Goal: Information Seeking & Learning: Learn about a topic

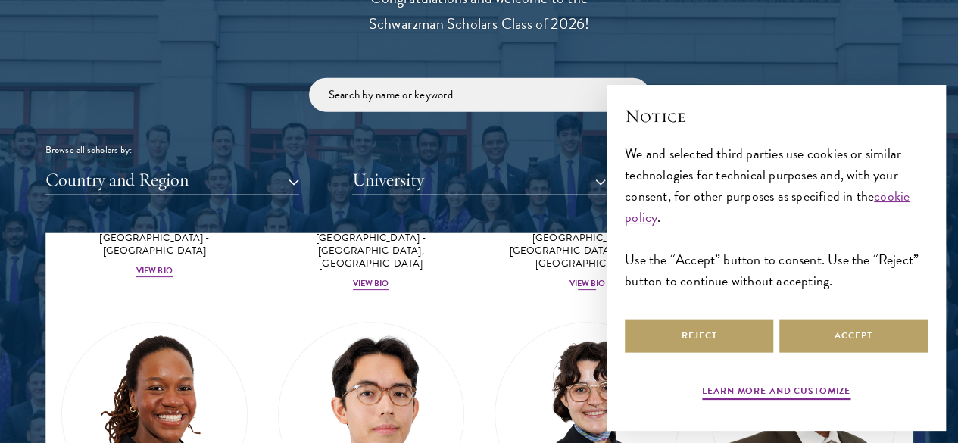
scroll to position [303, 0]
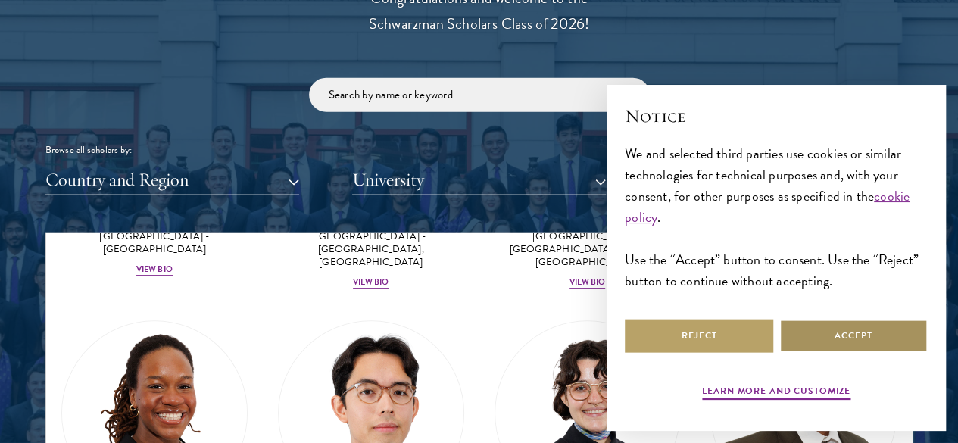
click at [842, 335] on button "Accept" at bounding box center [854, 336] width 149 height 34
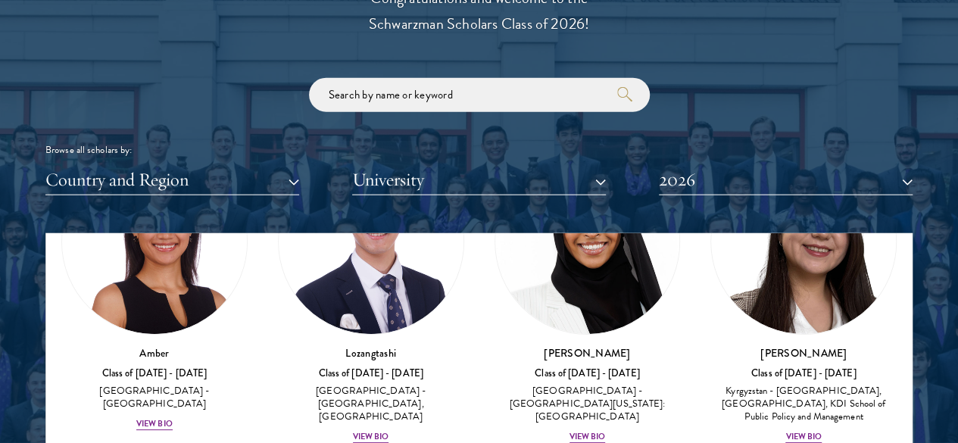
scroll to position [152, 0]
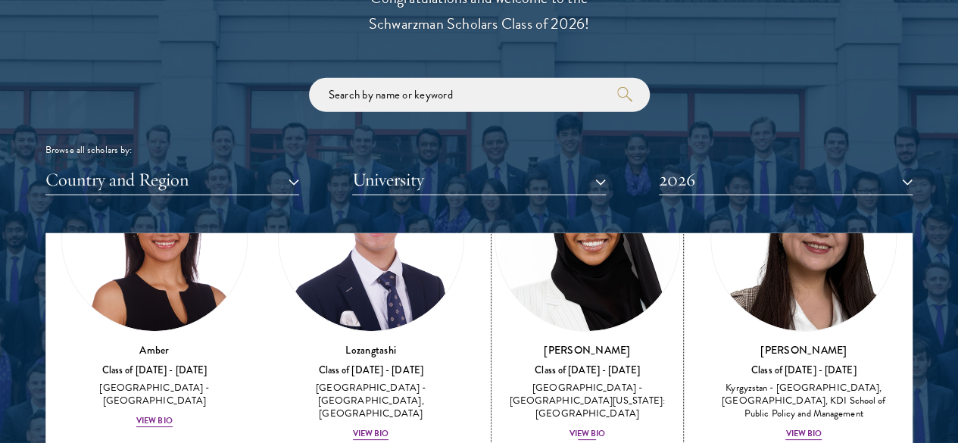
click at [570, 428] on div "View Bio" at bounding box center [588, 434] width 36 height 12
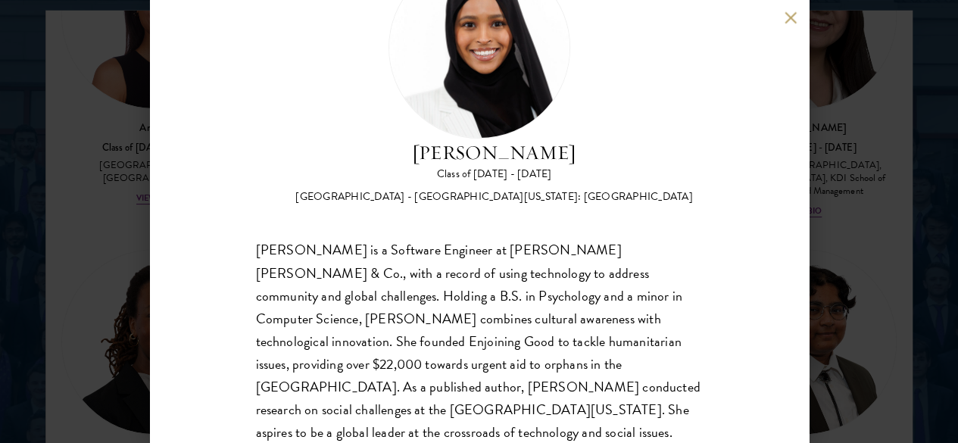
scroll to position [1970, 0]
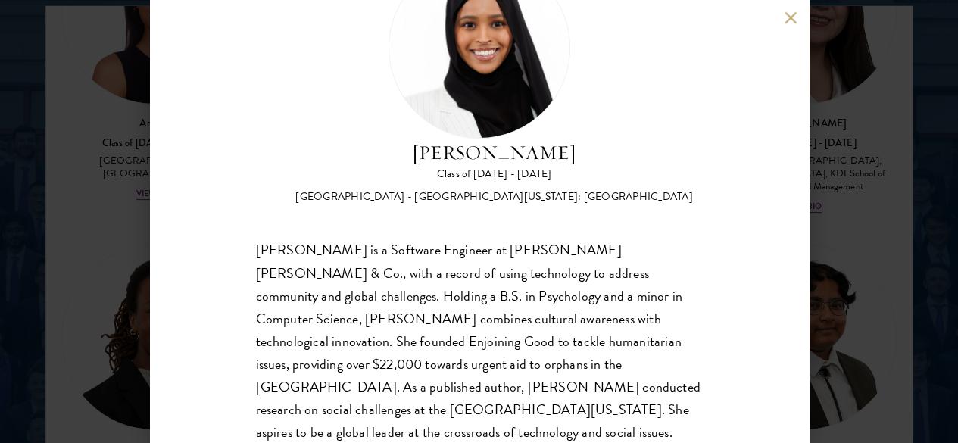
click at [843, 189] on div "Samia Abdi Class of 2025 - 2026 United States of America - University of Minnes…" at bounding box center [479, 221] width 958 height 443
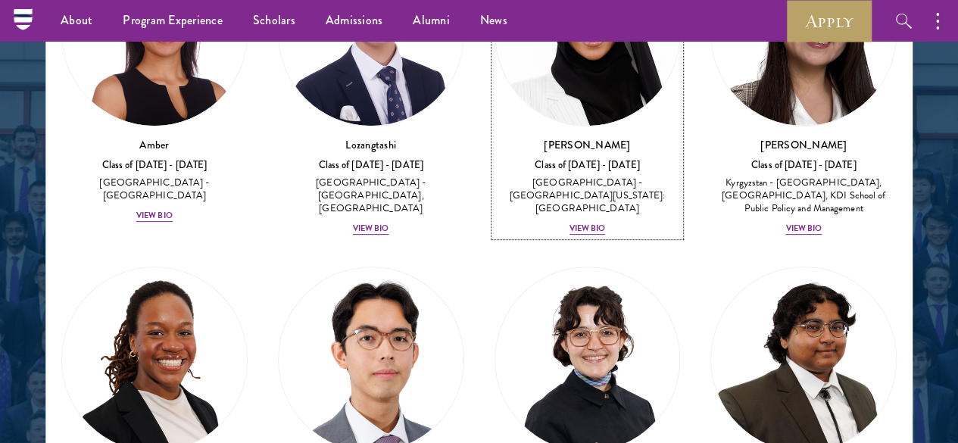
scroll to position [61, 0]
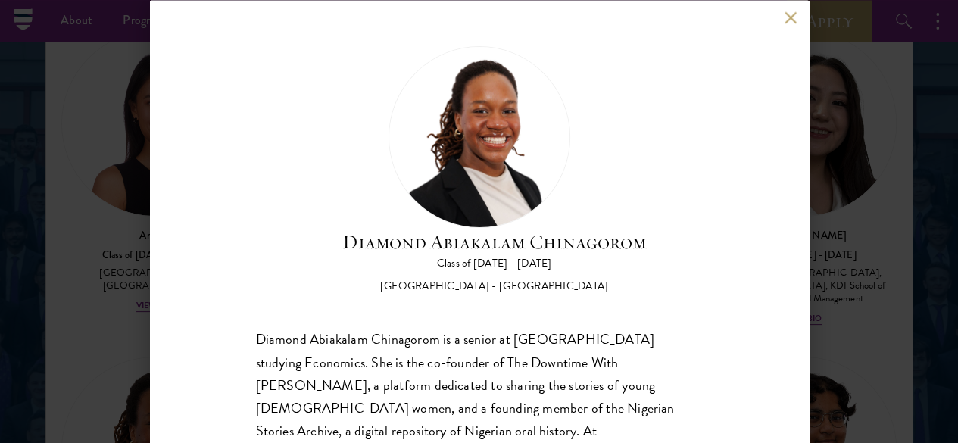
click at [789, 13] on button at bounding box center [791, 17] width 13 height 13
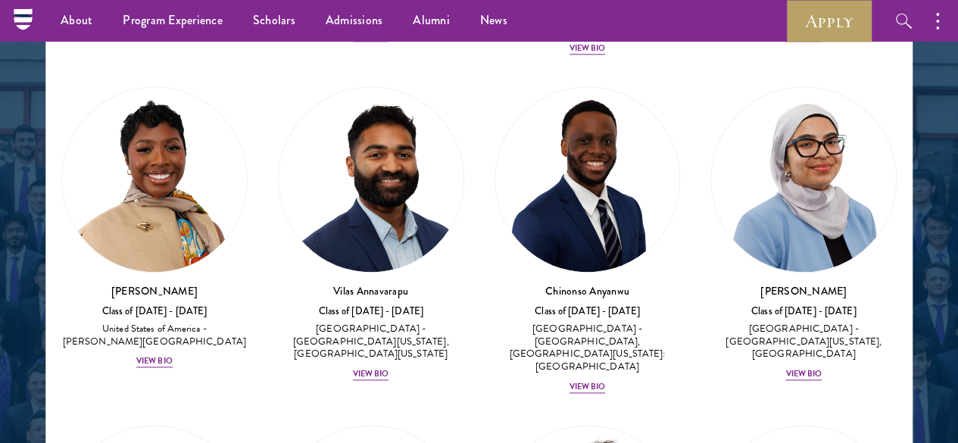
scroll to position [819, 0]
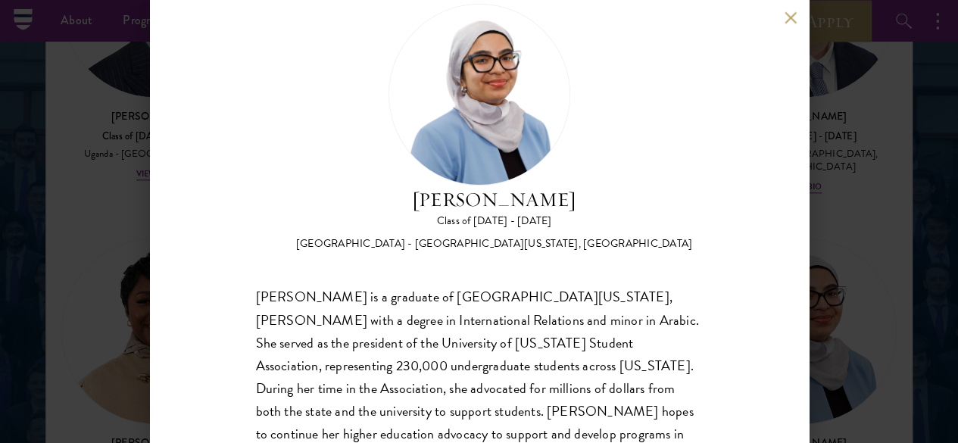
scroll to position [64, 0]
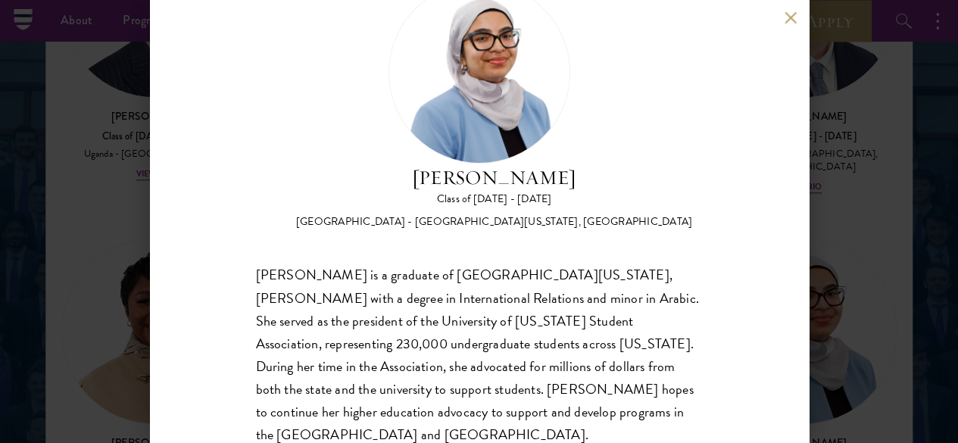
click at [788, 21] on button at bounding box center [791, 17] width 13 height 13
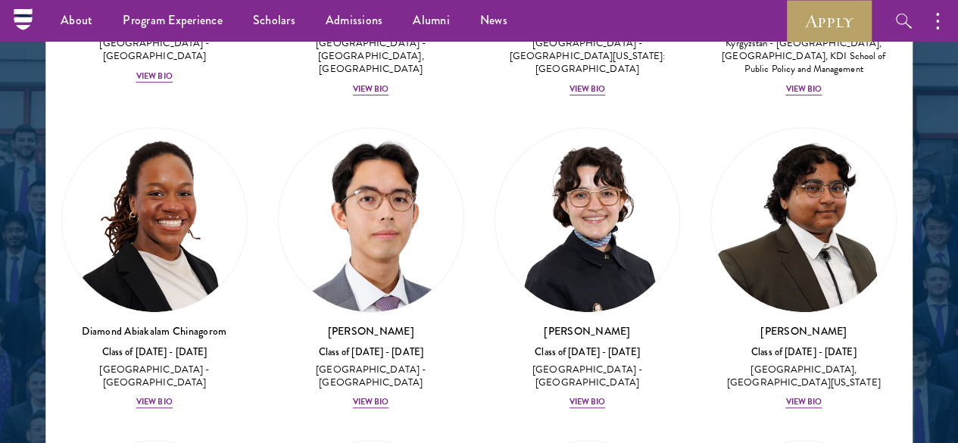
scroll to position [289, 0]
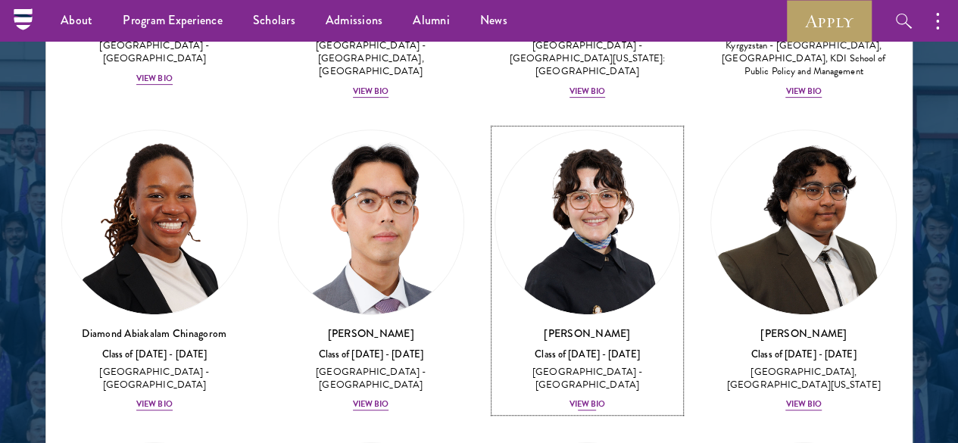
click at [570, 399] on div "View Bio" at bounding box center [588, 405] width 36 height 12
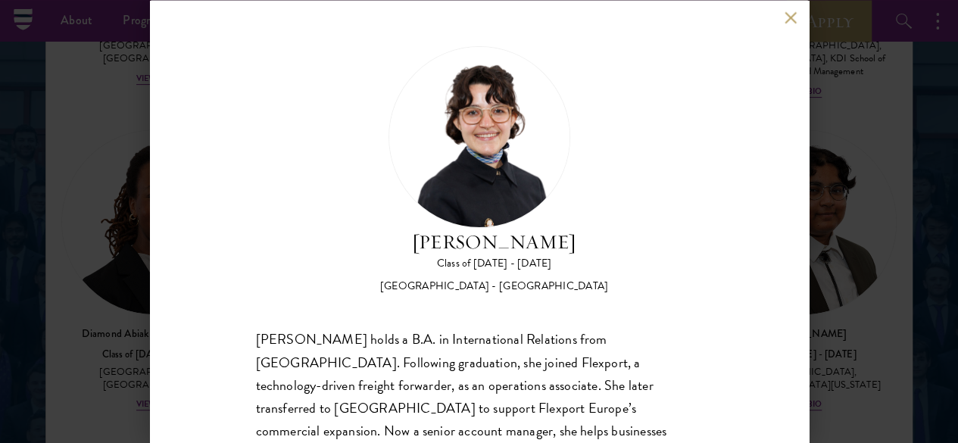
click at [832, 217] on div "Victoria Agostini Class of 2025 - 2026 United States of America - Pomona Colleg…" at bounding box center [479, 221] width 958 height 443
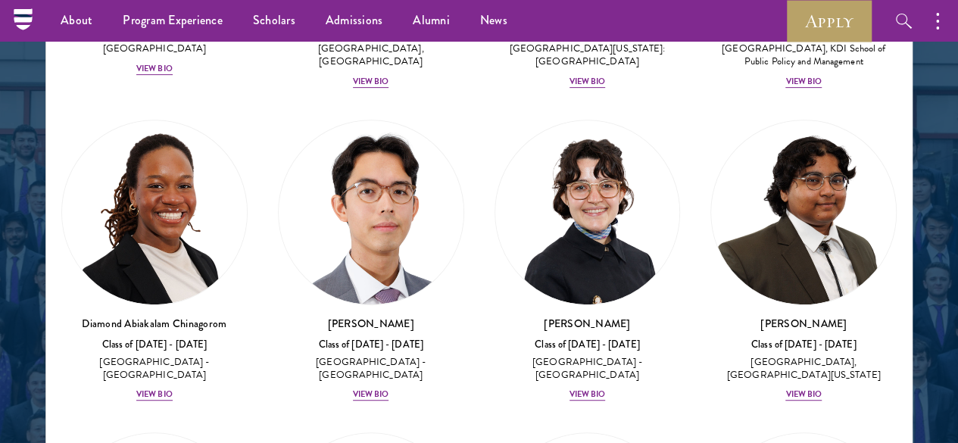
scroll to position [830, 0]
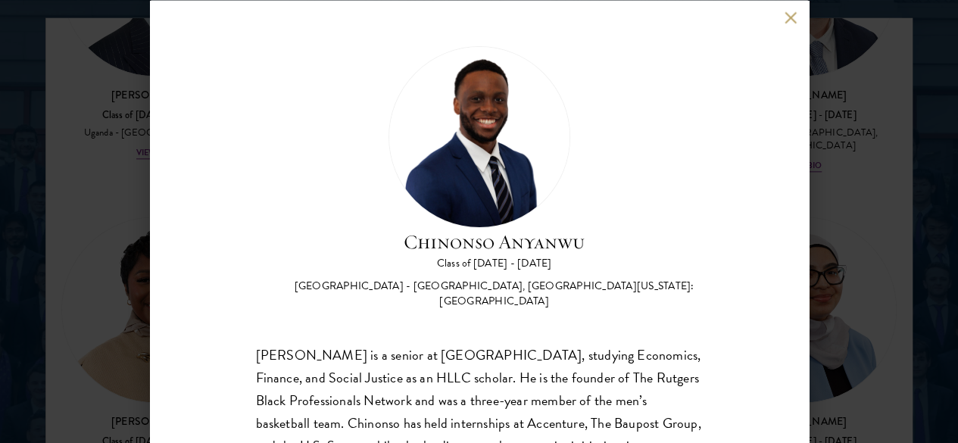
click at [836, 188] on div "Chinonso Anyanwu Class of 2025 - 2026 United States of America - Rutgers, The S…" at bounding box center [479, 221] width 958 height 443
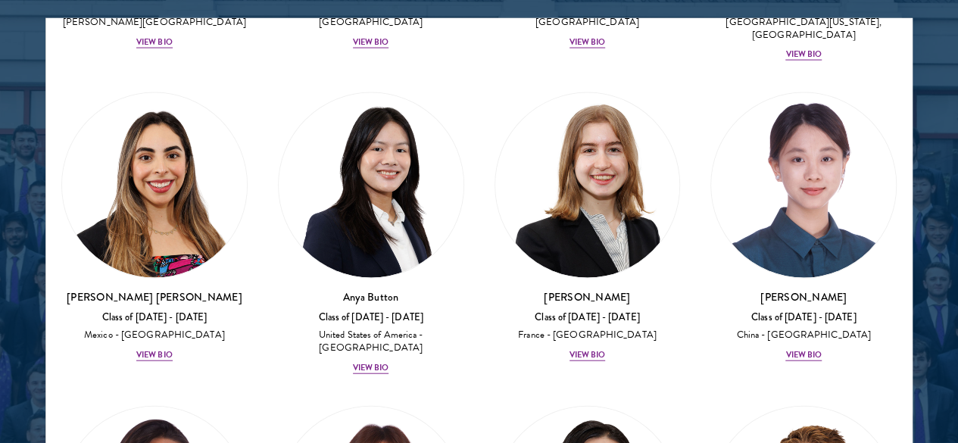
scroll to position [1649, 0]
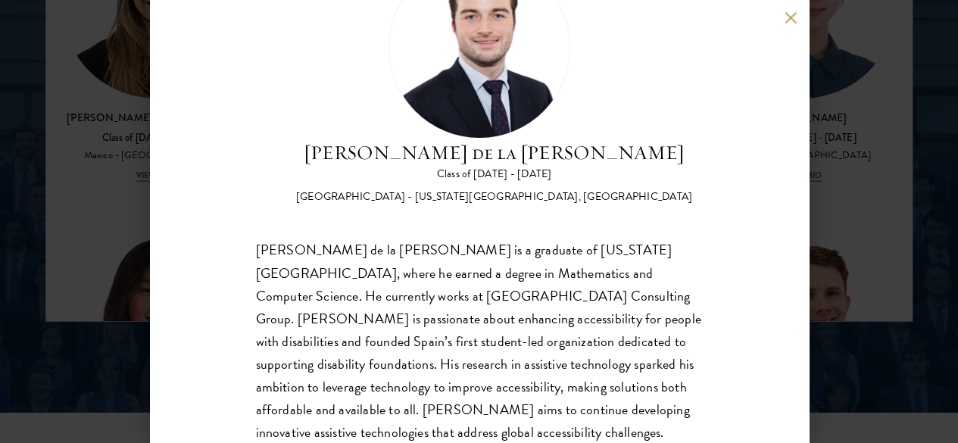
scroll to position [2109, 0]
click at [783, 14] on div "Gonzalo de la Cruz Class of 2025 - 2026 Spain - New York University, Abu Dhabi …" at bounding box center [479, 221] width 659 height 443
click at [793, 17] on button at bounding box center [791, 17] width 13 height 13
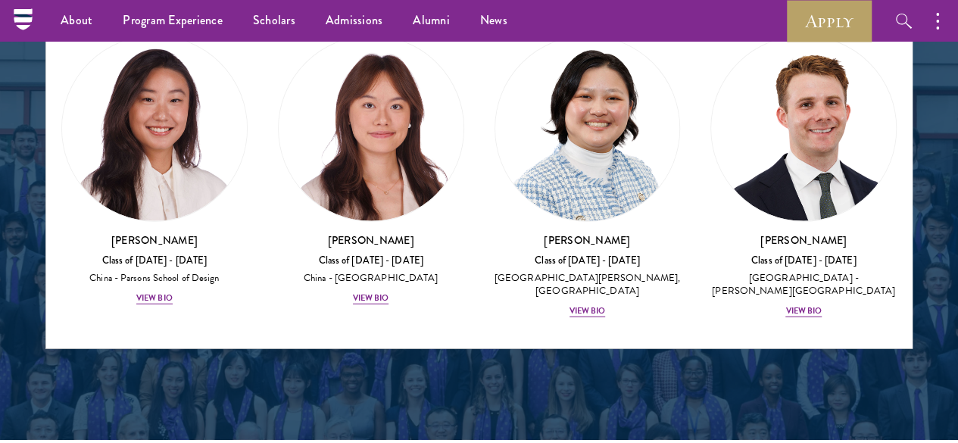
scroll to position [1871, 0]
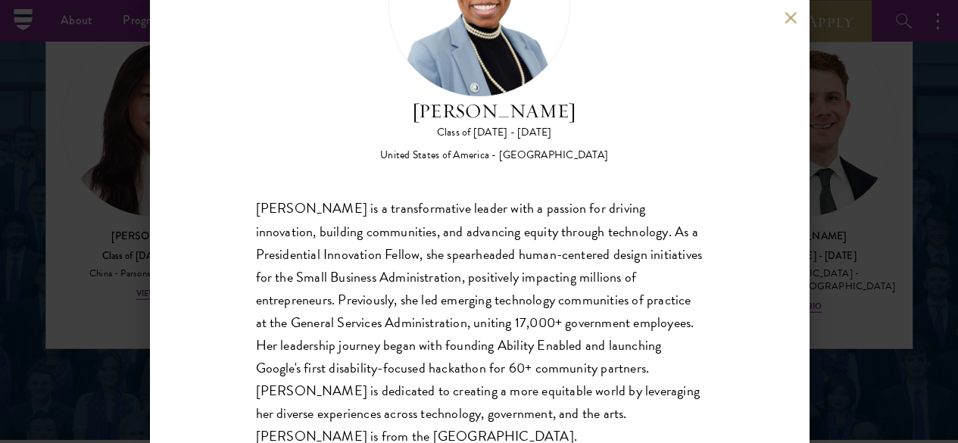
scroll to position [139, 0]
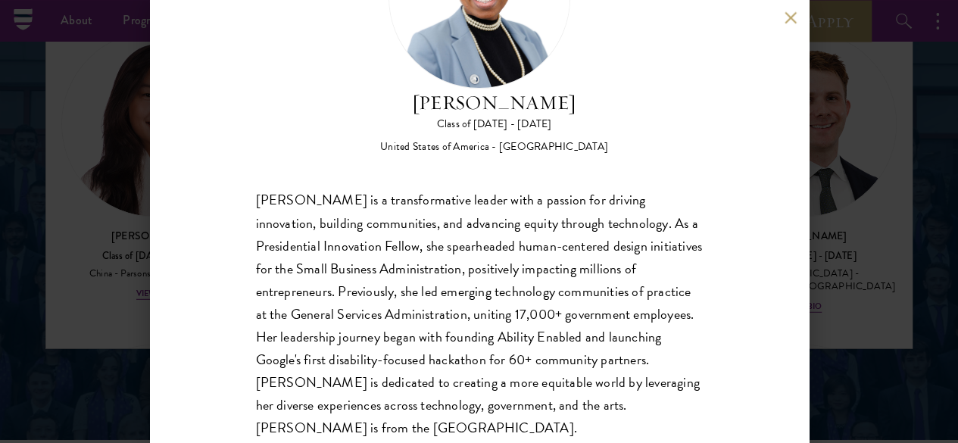
click at [864, 211] on div "Eboni Freeman Class of 2025 - 2026 United States of America - Emory University …" at bounding box center [479, 221] width 958 height 443
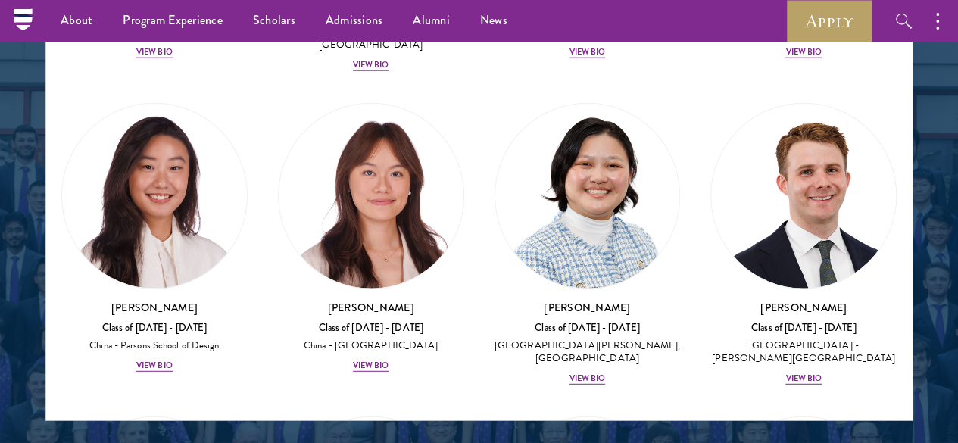
scroll to position [1824, 0]
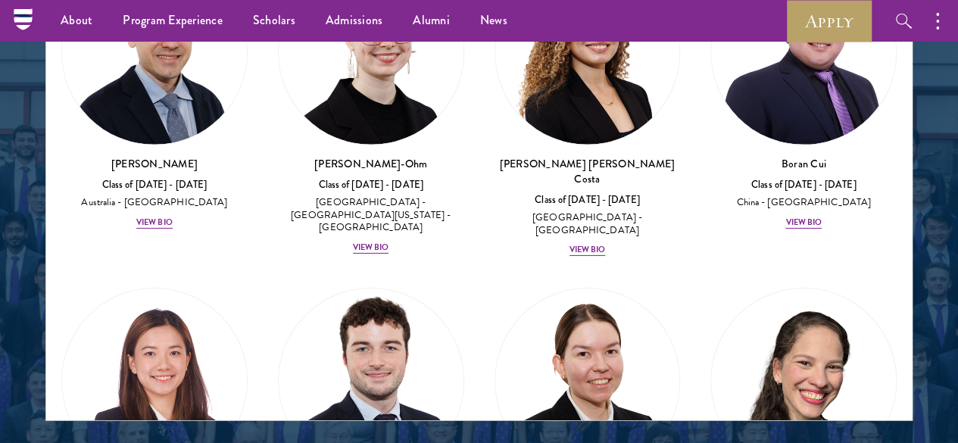
scroll to position [2336, 0]
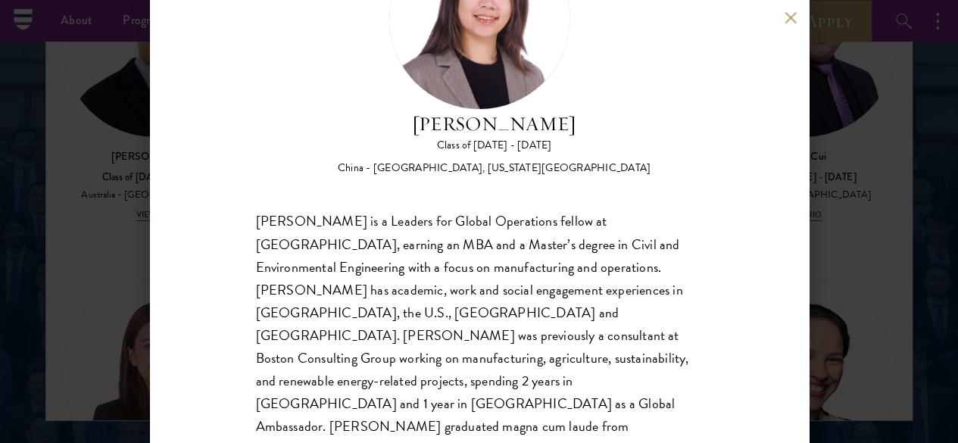
scroll to position [123, 0]
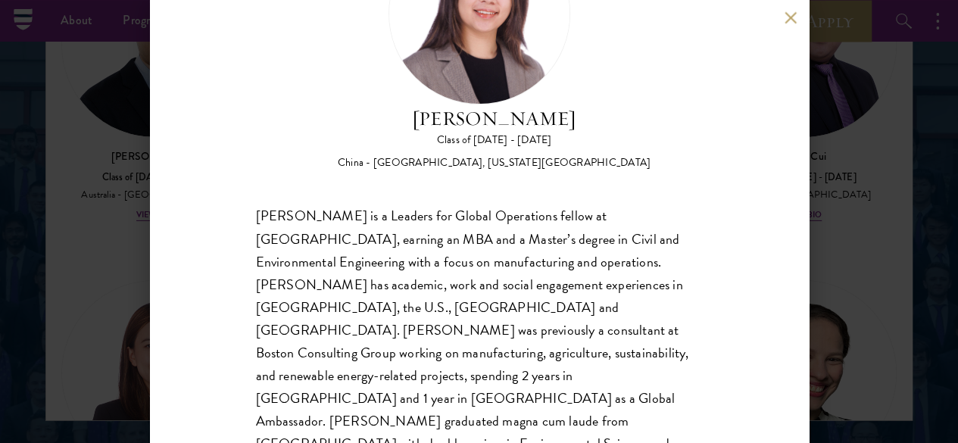
click at [140, 286] on div "Yutao Gong Class of 2025 - 2026 China - Duke University, Massachusetts Institut…" at bounding box center [479, 221] width 958 height 443
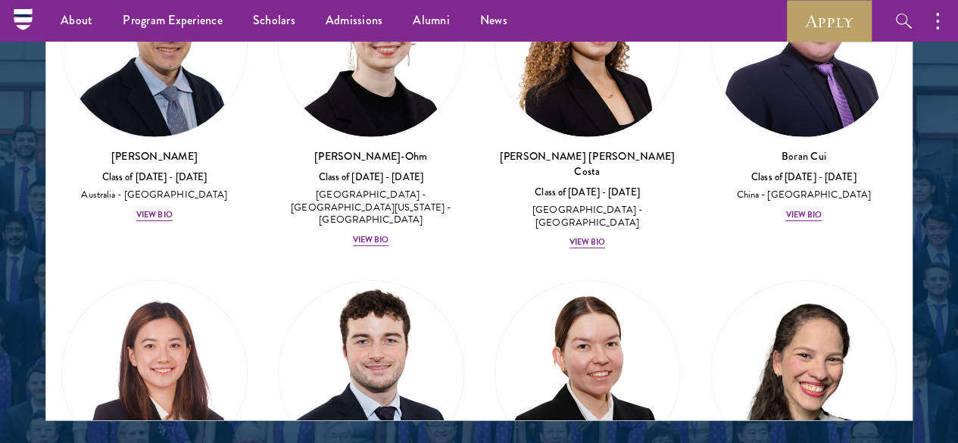
scroll to position [2251, 0]
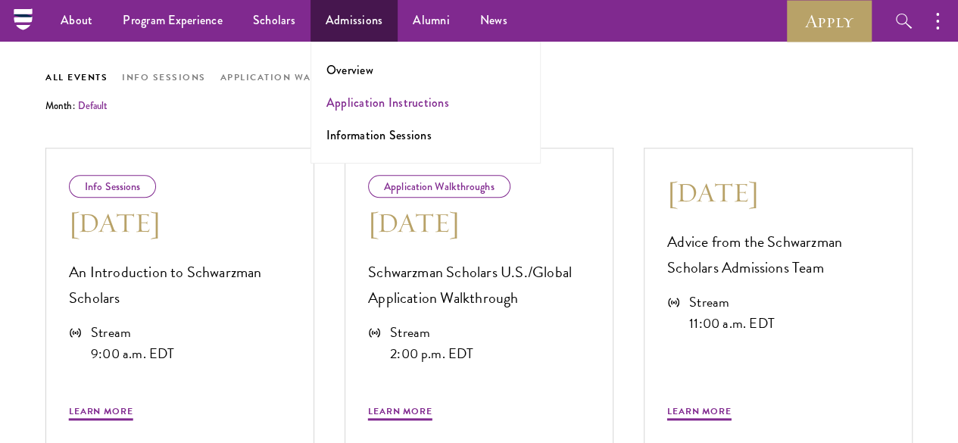
click at [355, 99] on link "Application Instructions" at bounding box center [388, 102] width 123 height 17
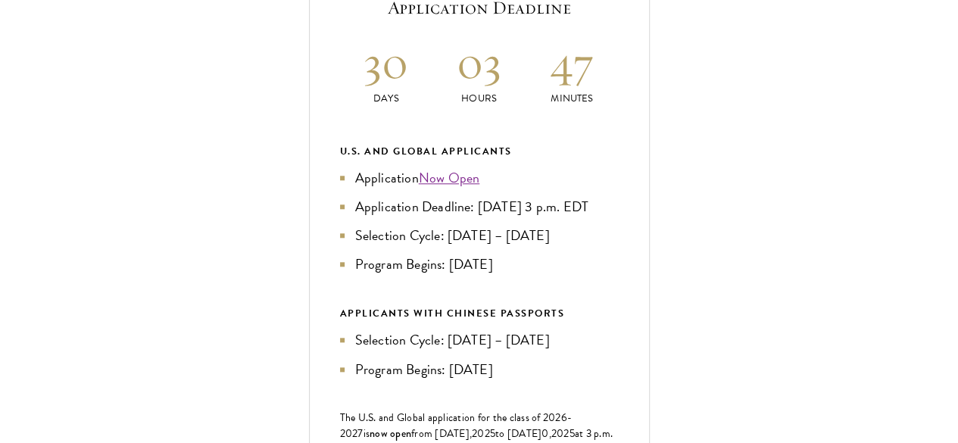
scroll to position [682, 0]
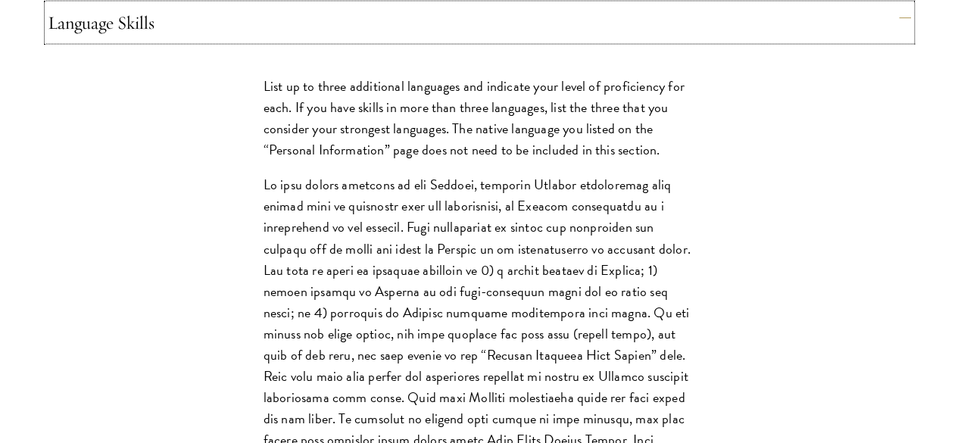
scroll to position [1591, 0]
